Goal: Complete application form

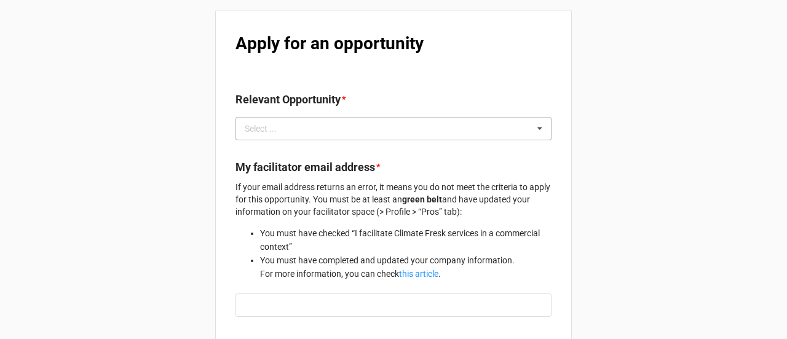
click at [294, 127] on div "Select ... No results found." at bounding box center [393, 128] width 316 height 23
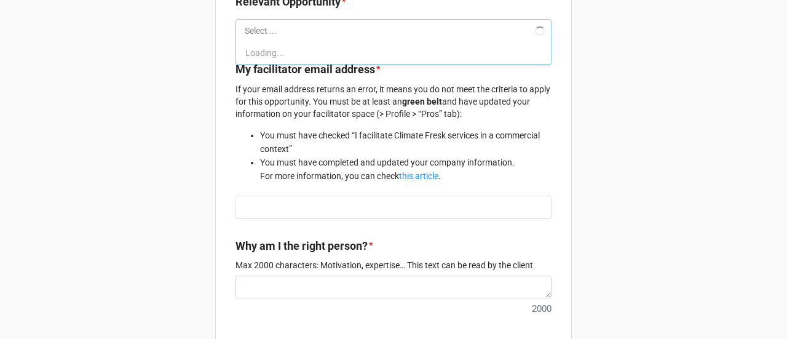
scroll to position [98, 0]
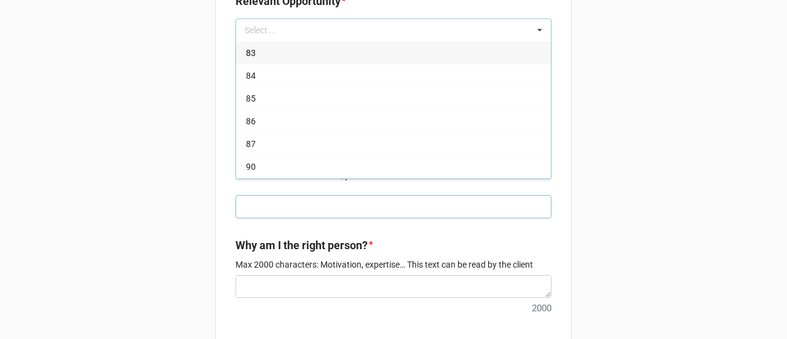
click at [347, 210] on input "text" at bounding box center [393, 206] width 316 height 23
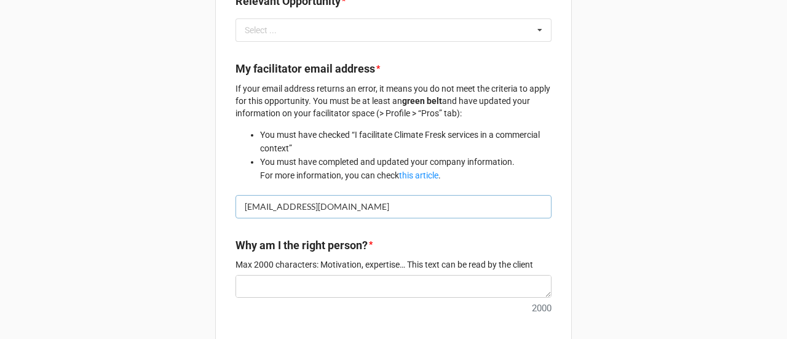
type input "[EMAIL_ADDRESS][DOMAIN_NAME]"
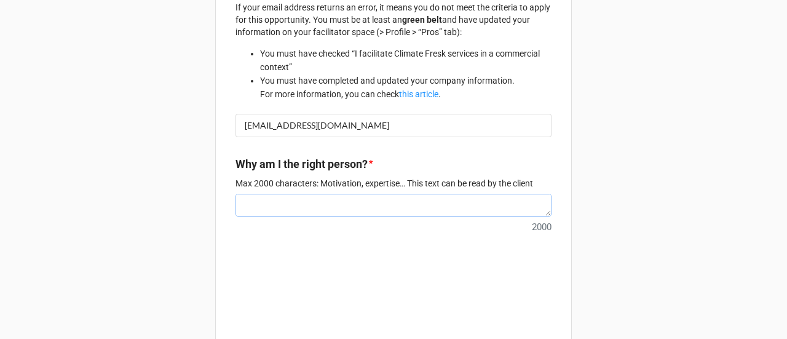
click at [375, 213] on textarea at bounding box center [393, 205] width 316 height 23
type textarea "t"
type textarea "x"
type textarea "te"
type textarea "x"
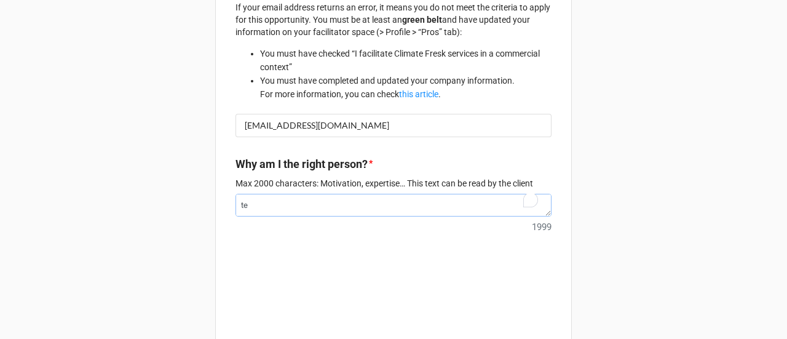
type textarea "tes"
type textarea "x"
type textarea "test"
type textarea "x"
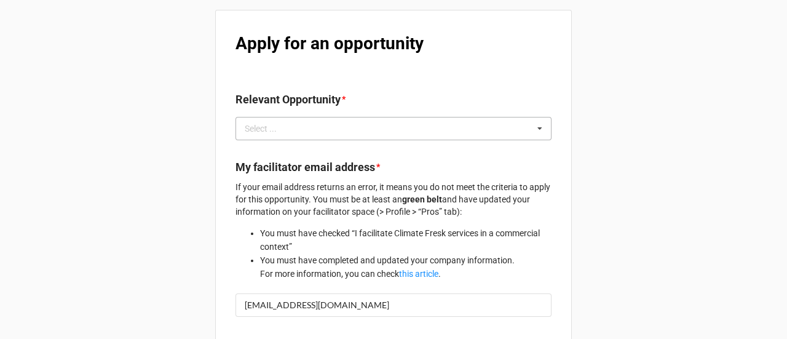
type textarea "test"
click at [341, 126] on div "Select ... 83 84 85 86 87 90 91 92 93 96 97 100 101 102 103 104 105 106 108 109…" at bounding box center [393, 128] width 316 height 23
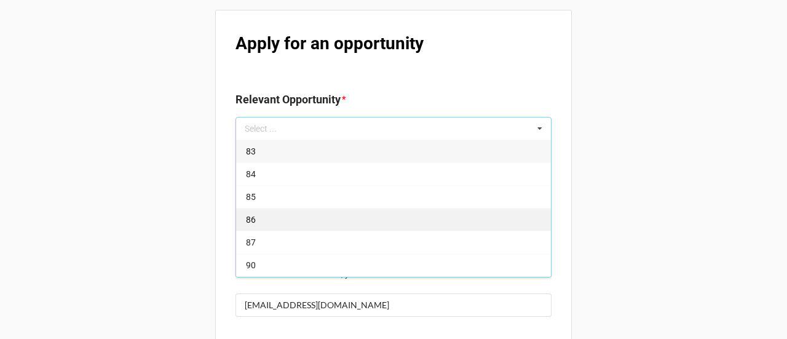
click at [320, 208] on div "86" at bounding box center [393, 219] width 315 height 23
type textarea "x"
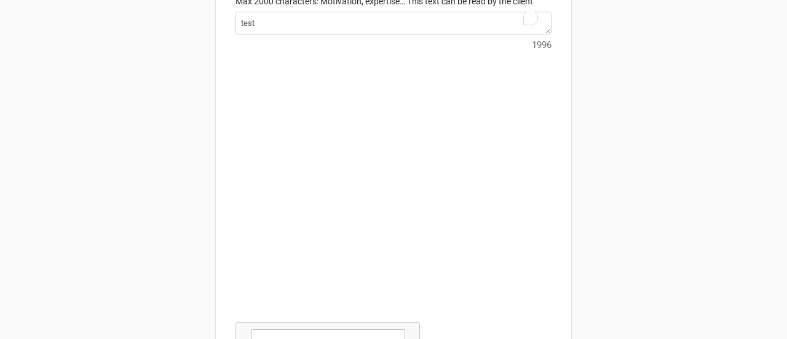
scroll to position [473, 0]
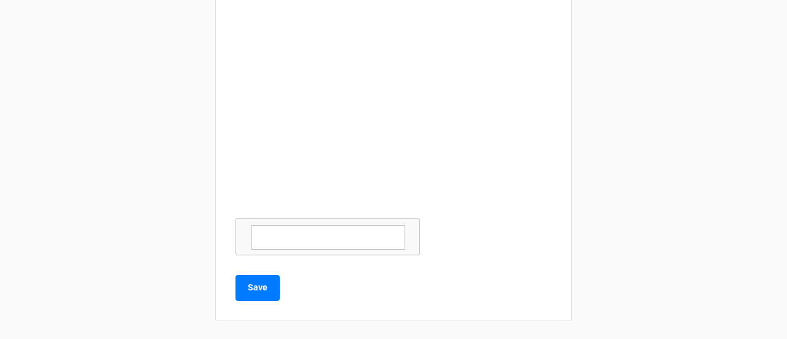
click at [316, 230] on textarea at bounding box center [328, 237] width 154 height 25
click at [262, 279] on button "Save" at bounding box center [257, 288] width 44 height 26
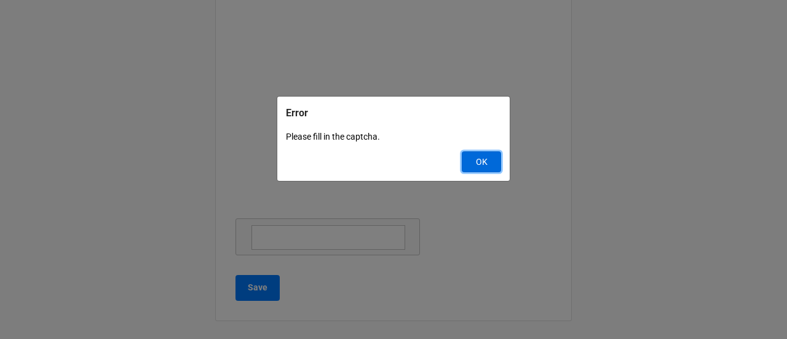
click at [480, 159] on button "OK" at bounding box center [481, 161] width 39 height 21
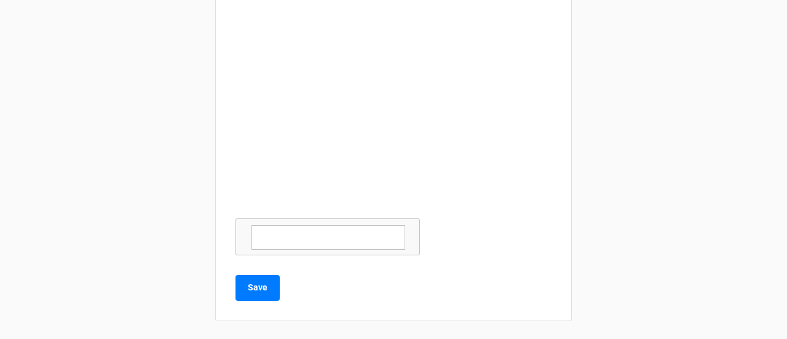
click at [297, 237] on textarea at bounding box center [328, 237] width 154 height 25
type textarea "test"
click at [265, 280] on button "Save" at bounding box center [257, 288] width 44 height 26
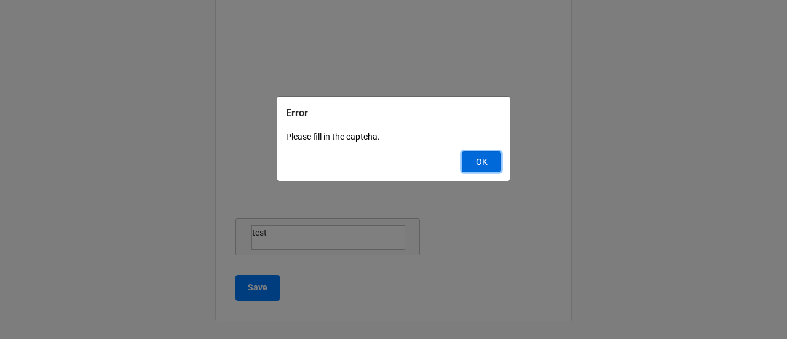
click at [471, 154] on button "OK" at bounding box center [481, 161] width 39 height 21
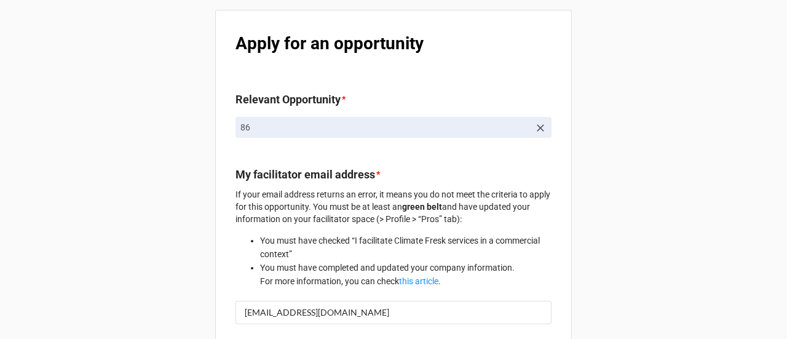
scroll to position [121, 0]
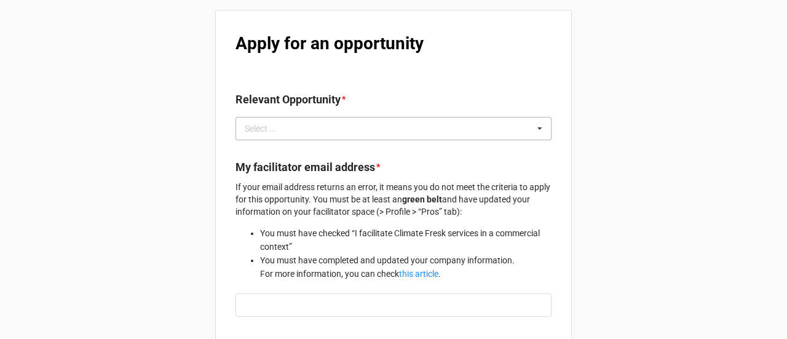
click at [269, 122] on div "Select ..." at bounding box center [268, 129] width 53 height 14
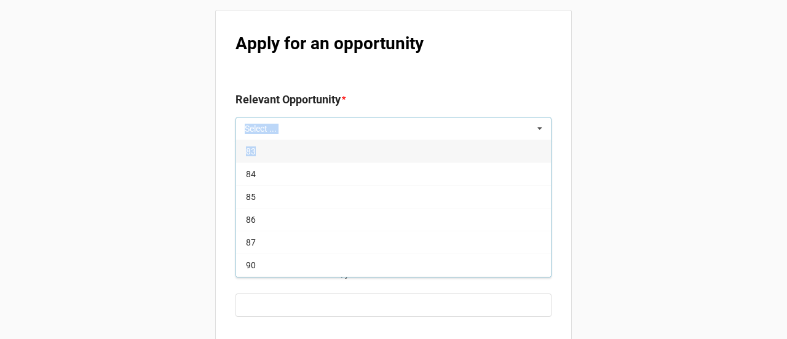
drag, startPoint x: 269, startPoint y: 122, endPoint x: 272, endPoint y: 160, distance: 37.6
click at [272, 140] on div "Select ... 83 84 85 86 87 90 91 92 93 96 97 100 101 102 103 104 105 106 108 109…" at bounding box center [393, 128] width 316 height 23
click at [290, 145] on div "83" at bounding box center [393, 151] width 315 height 23
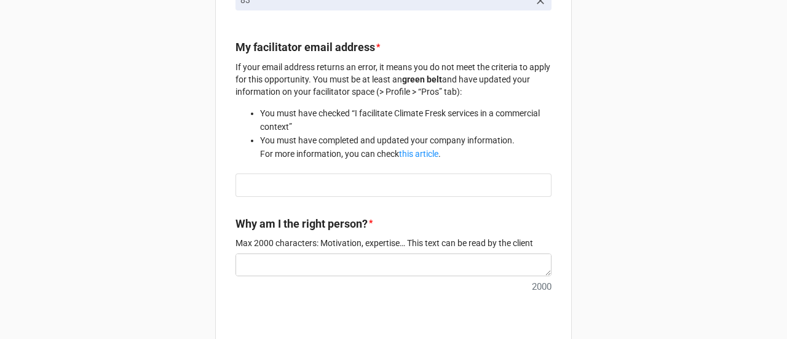
scroll to position [128, 0]
click at [313, 186] on input "text" at bounding box center [393, 184] width 316 height 23
type input "IU.hfefj@com"
type textarea "x"
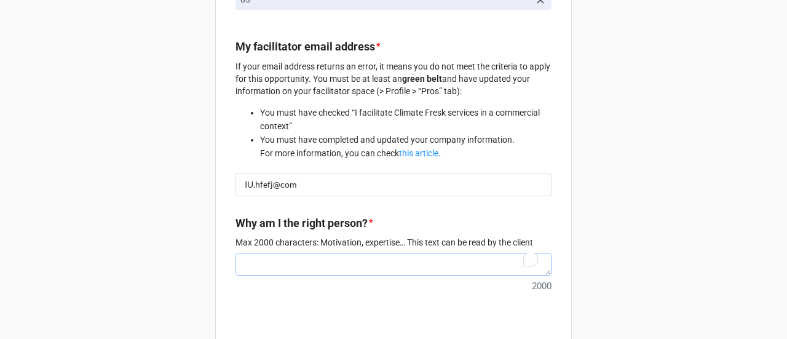
type textarea "t"
type textarea "x"
type textarea "te"
type textarea "x"
type textarea "test"
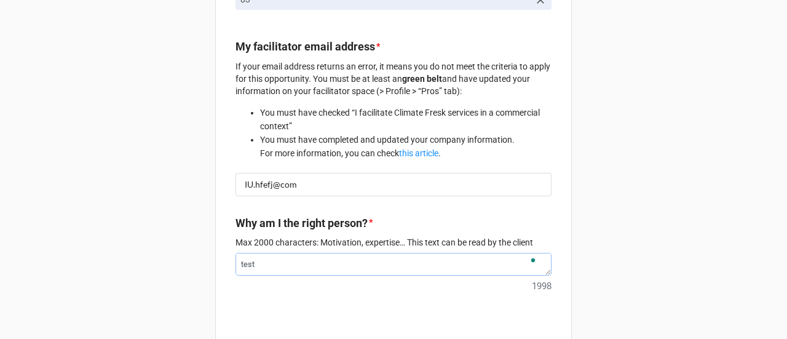
type textarea "x"
type textarea "test"
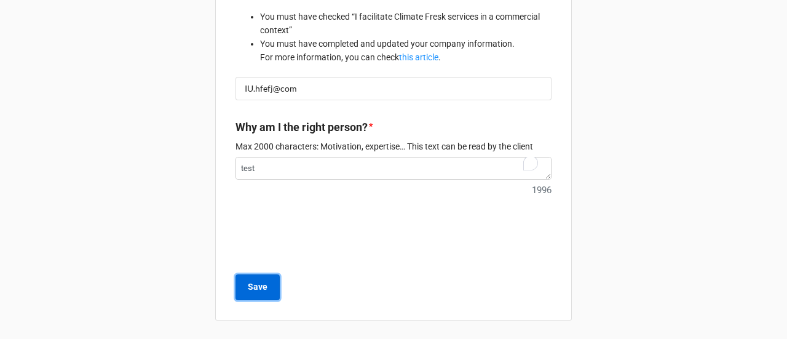
click at [264, 293] on button "Save" at bounding box center [257, 287] width 44 height 26
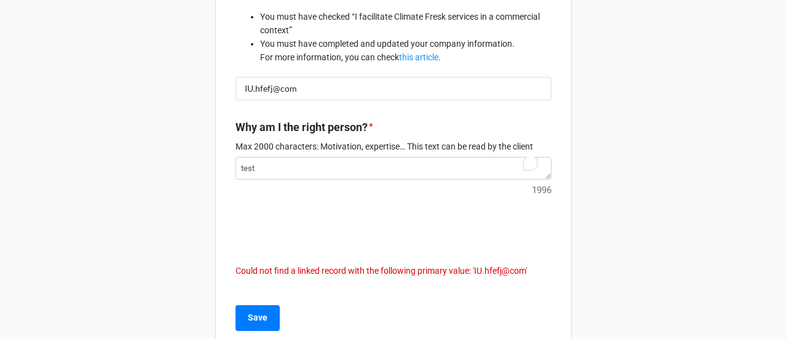
click at [460, 245] on div at bounding box center [393, 230] width 316 height 48
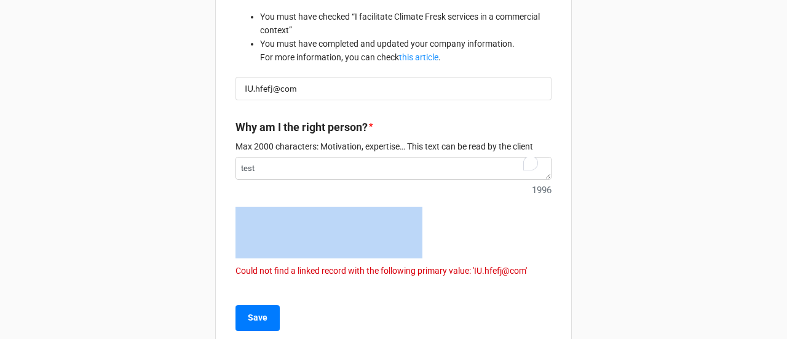
click at [460, 245] on div at bounding box center [393, 230] width 316 height 48
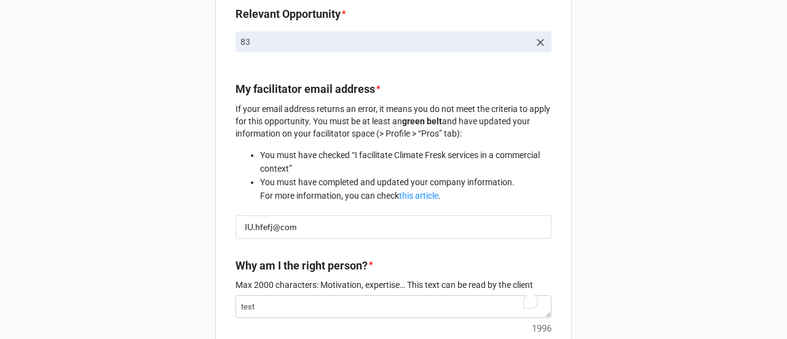
scroll to position [254, 0]
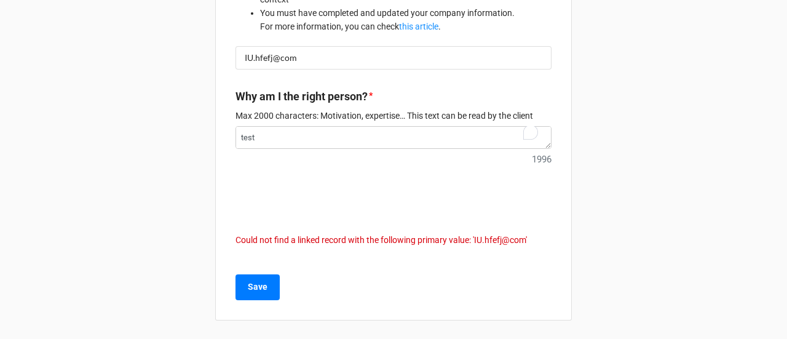
click at [466, 238] on p "Could not find a linked record with the following primary value: 'IU.hfefj@com'" at bounding box center [393, 240] width 316 height 12
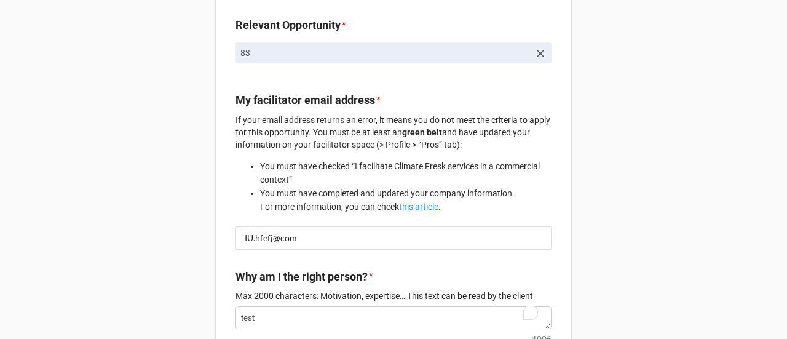
scroll to position [73, 0]
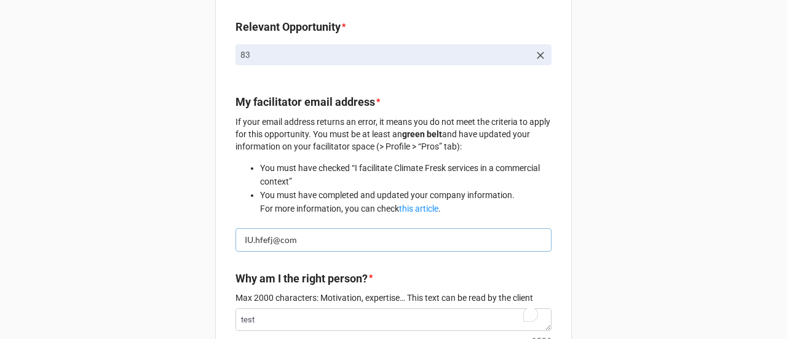
click at [447, 239] on input "IU.hfefj@com" at bounding box center [393, 239] width 316 height 23
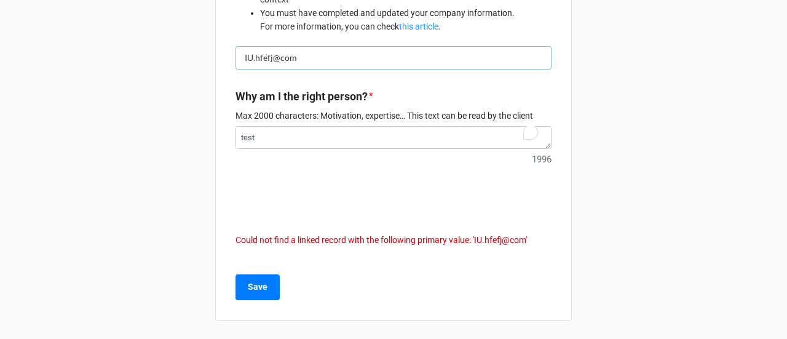
scroll to position [0, 0]
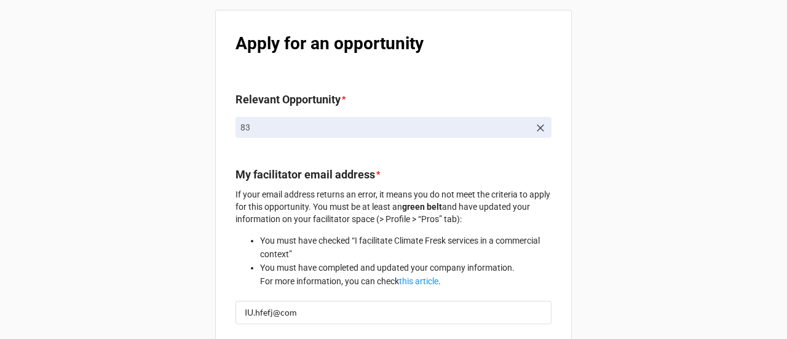
type textarea "x"
